Goal: Information Seeking & Learning: Learn about a topic

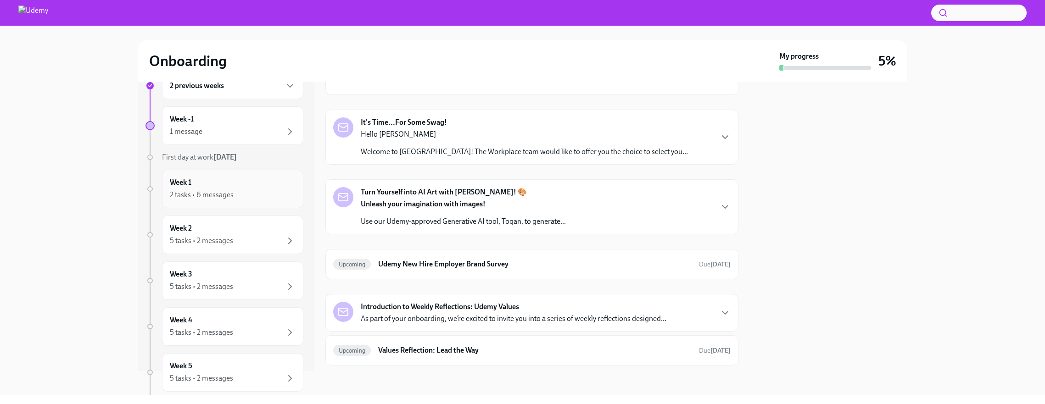
scroll to position [23, 0]
click at [260, 195] on div "2 tasks • 6 messages" at bounding box center [233, 195] width 126 height 11
click at [242, 126] on div "Week -1 1 message" at bounding box center [233, 126] width 126 height 23
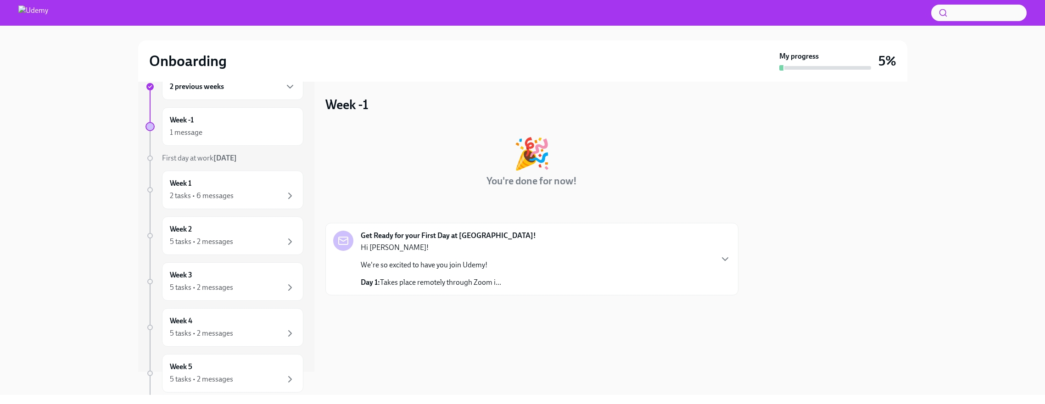
click at [692, 264] on div "Get Ready for your First Day at [GEOGRAPHIC_DATA]! Hi [PERSON_NAME]! We're so e…" at bounding box center [531, 259] width 397 height 57
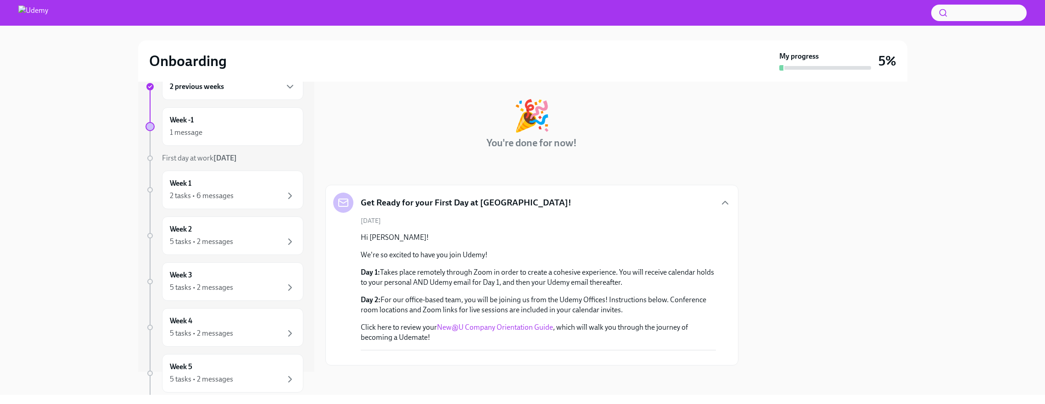
scroll to position [188, 0]
click at [256, 199] on div "2 tasks • 6 messages" at bounding box center [233, 195] width 126 height 11
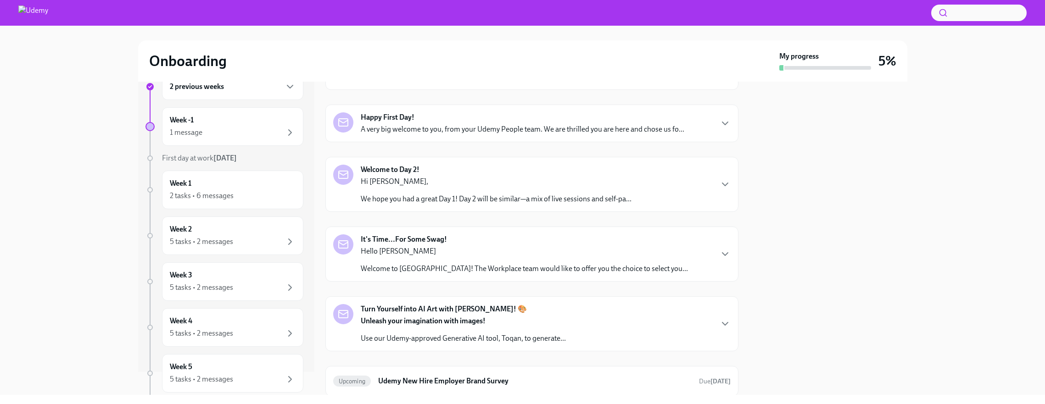
click at [536, 133] on p "A very big welcome to you, from your Udemy People team. We are thrilled you are…" at bounding box center [522, 129] width 323 height 10
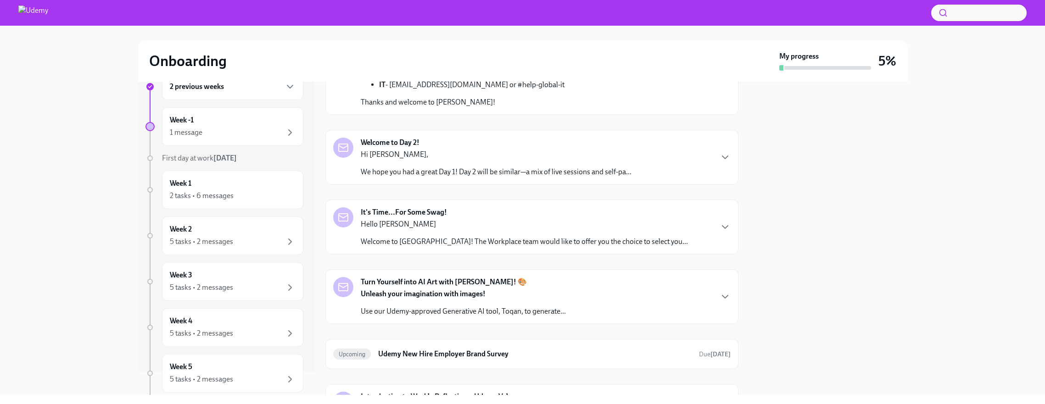
scroll to position [400, 0]
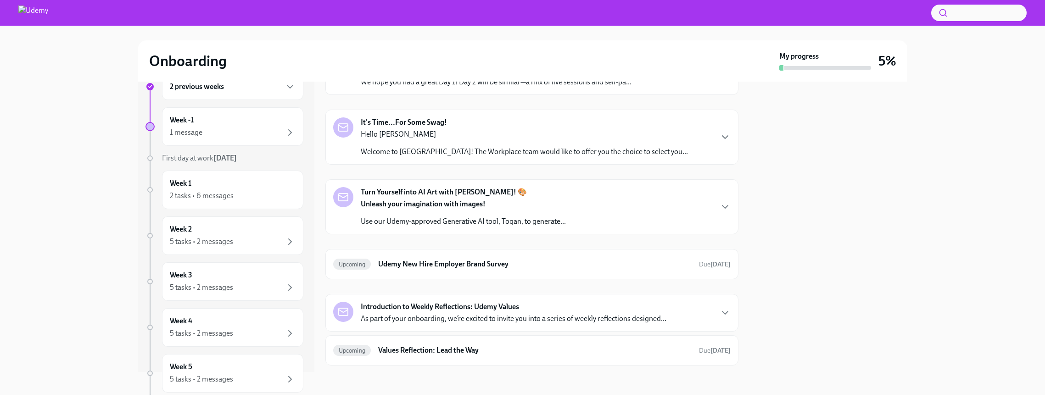
scroll to position [521, 0]
click at [534, 87] on p "We hope you had a great Day 1! Day 2 will be similar—a mix of live sessions and…" at bounding box center [496, 82] width 271 height 10
click at [528, 51] on strong "Day 2 Learning Path" at bounding box center [532, 47] width 64 height 9
